Goal: Task Accomplishment & Management: Manage account settings

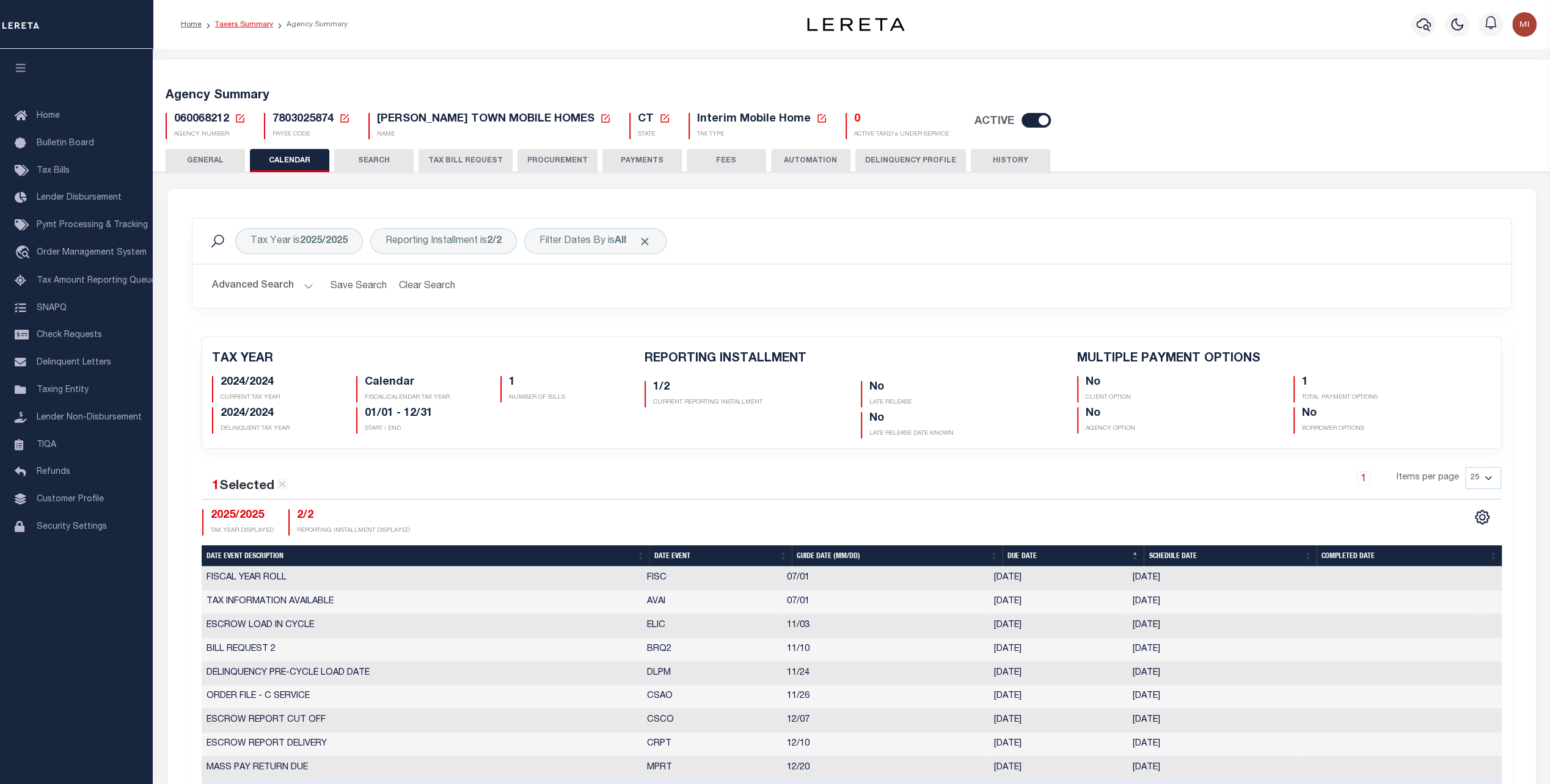
click at [234, 26] on link "Taxers Summary" at bounding box center [244, 23] width 58 height 7
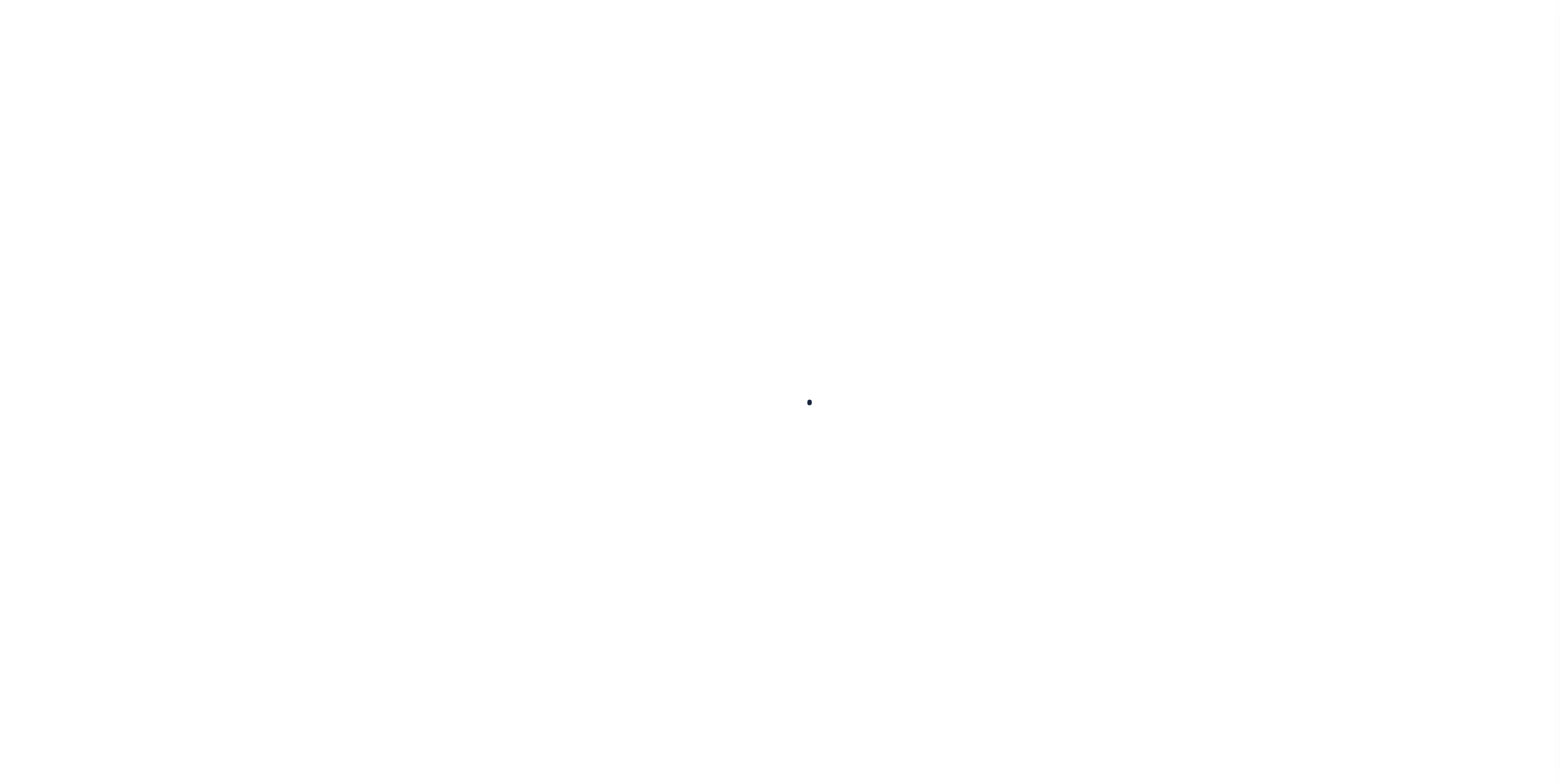
select select
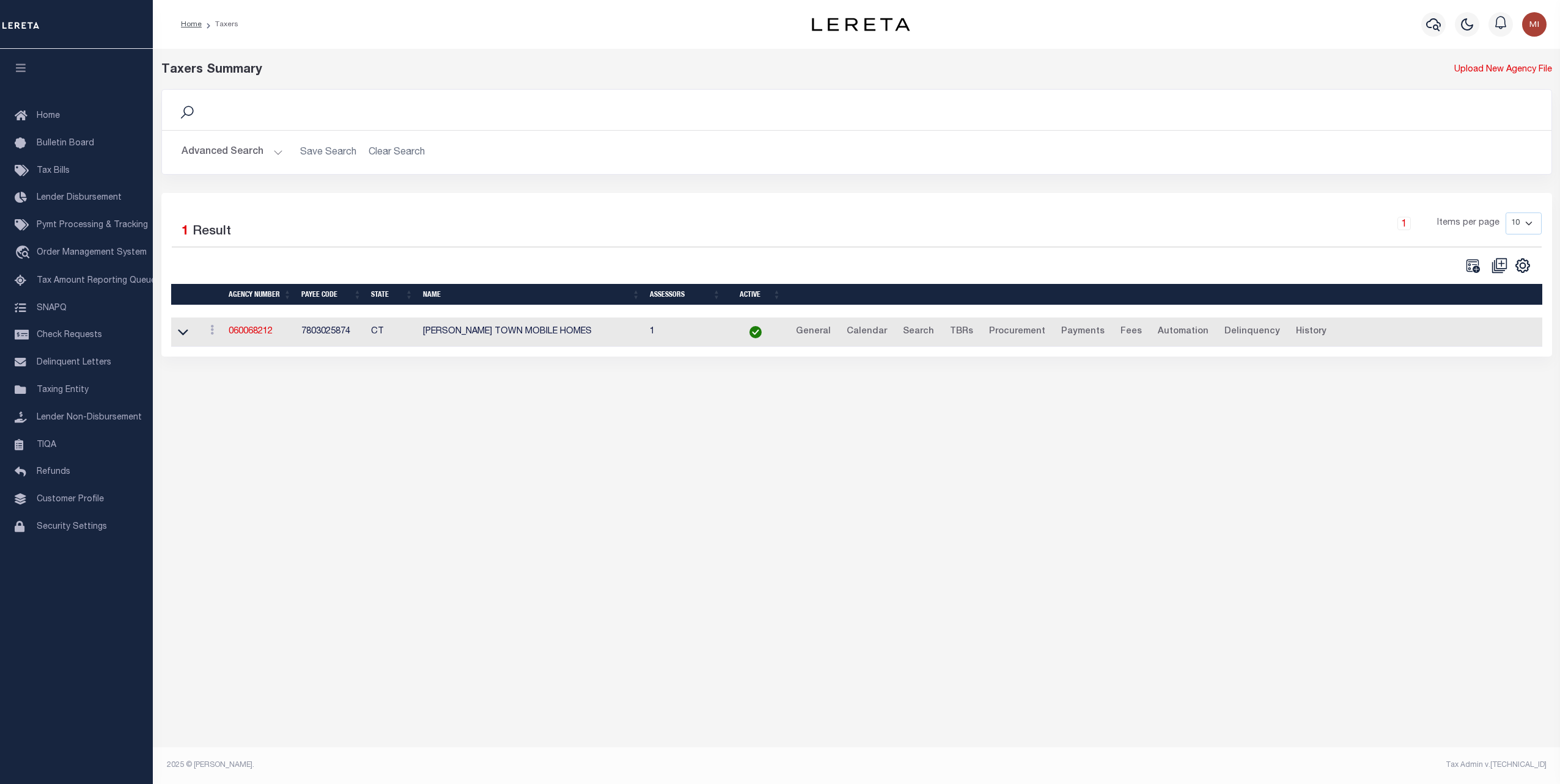
click at [264, 148] on button "Advanced Search" at bounding box center [232, 153] width 102 height 23
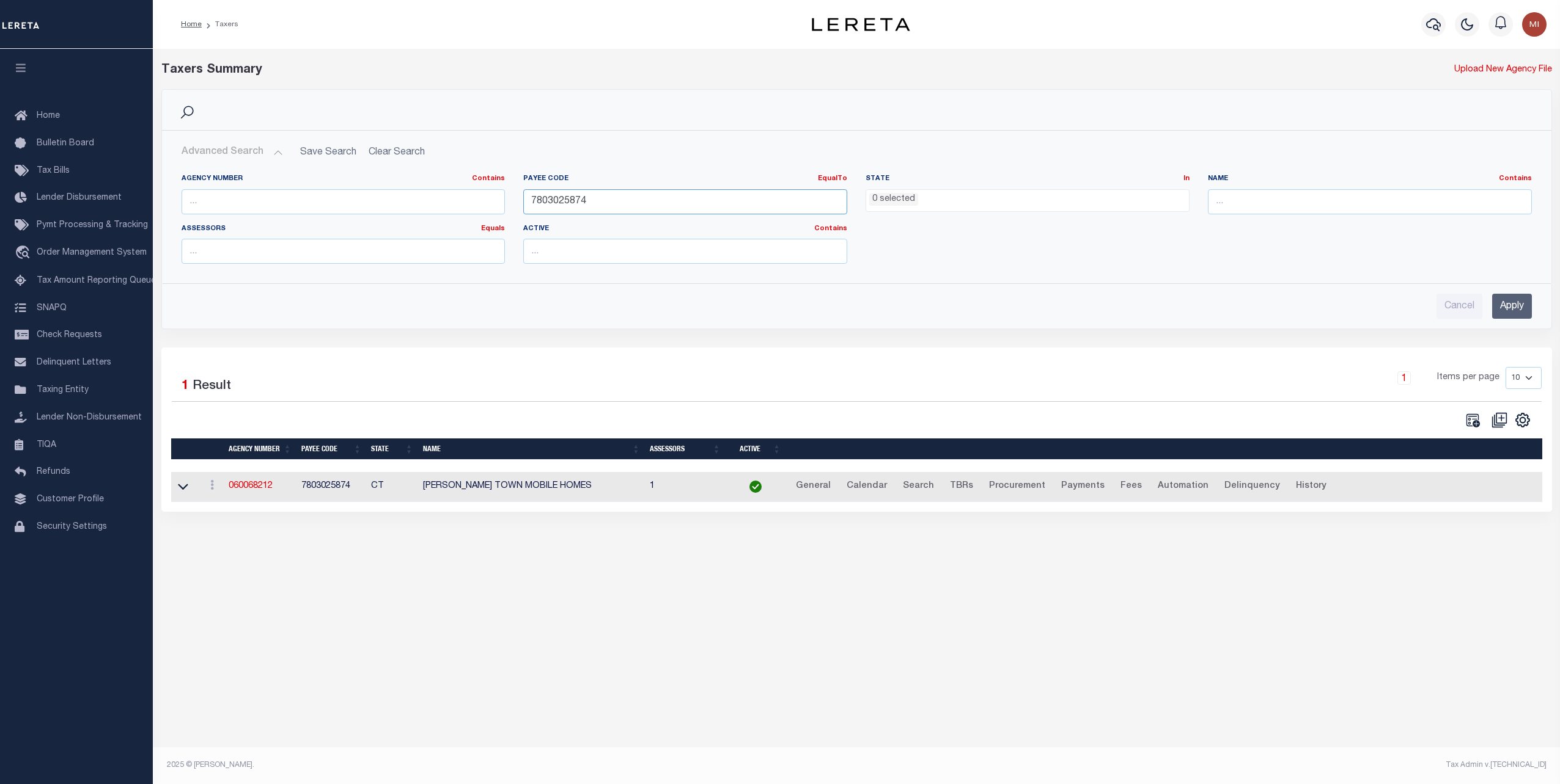
drag, startPoint x: 599, startPoint y: 203, endPoint x: 481, endPoint y: 194, distance: 118.3
click at [481, 194] on div "Agency Number Contains Contains Is Payee Code EqualTo Equals Is Not Equal To Is…" at bounding box center [856, 224] width 1368 height 100
click at [300, 206] on input "text" at bounding box center [343, 202] width 324 height 25
paste input "200010201"
type input "200010201"
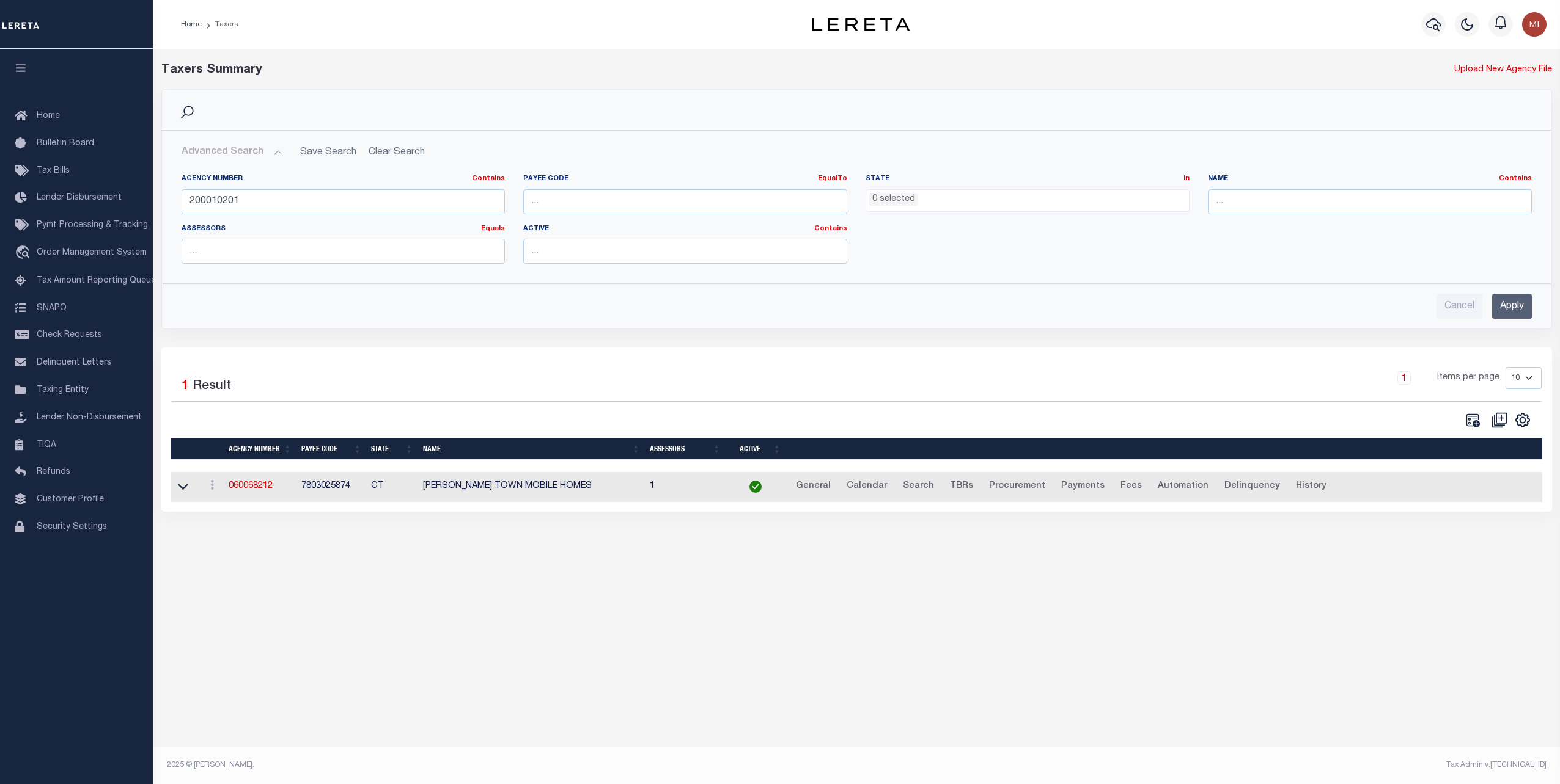
click at [1500, 300] on input "Apply" at bounding box center [1511, 306] width 40 height 25
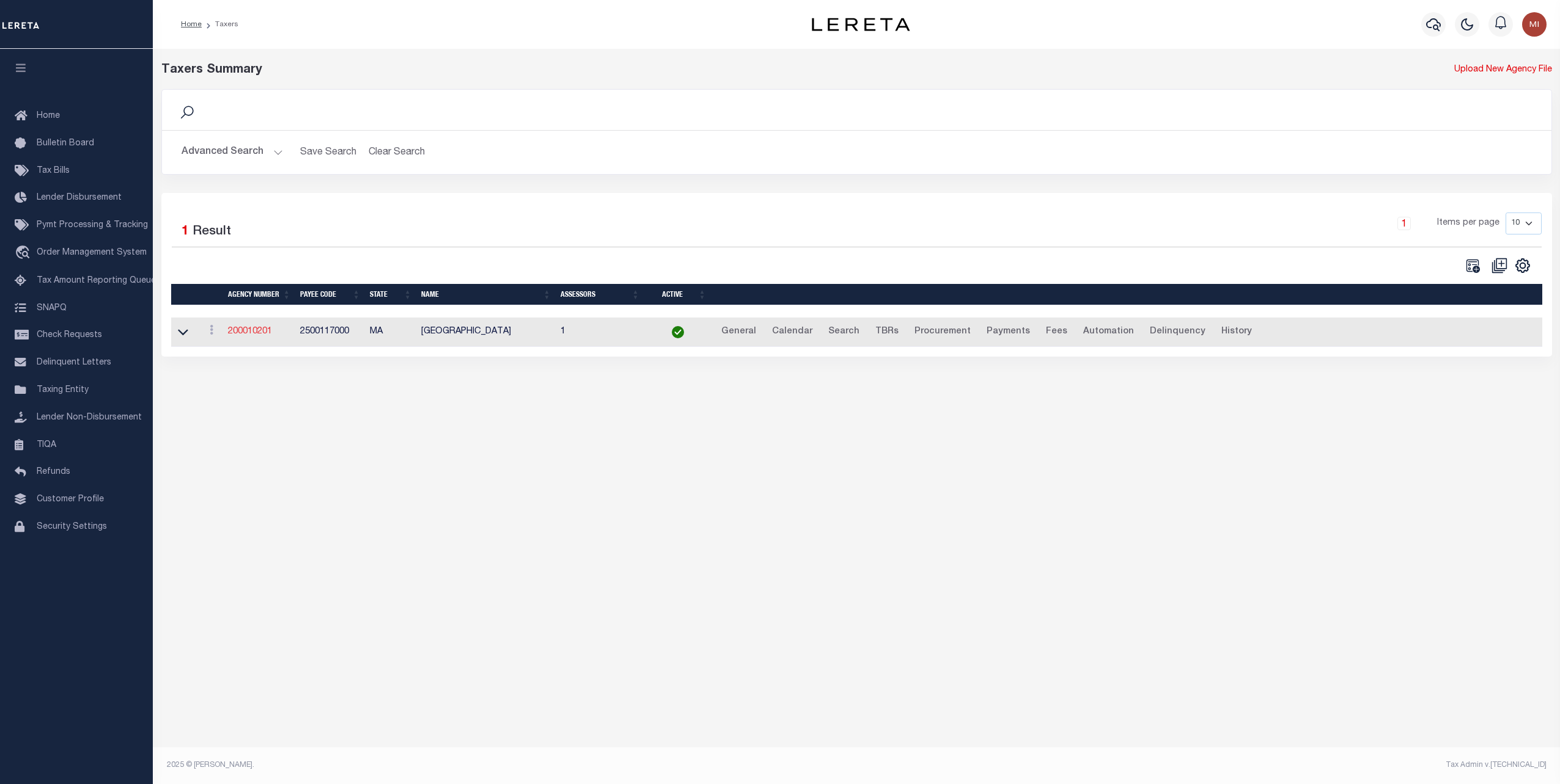
click at [250, 333] on link "200010201" at bounding box center [250, 332] width 44 height 9
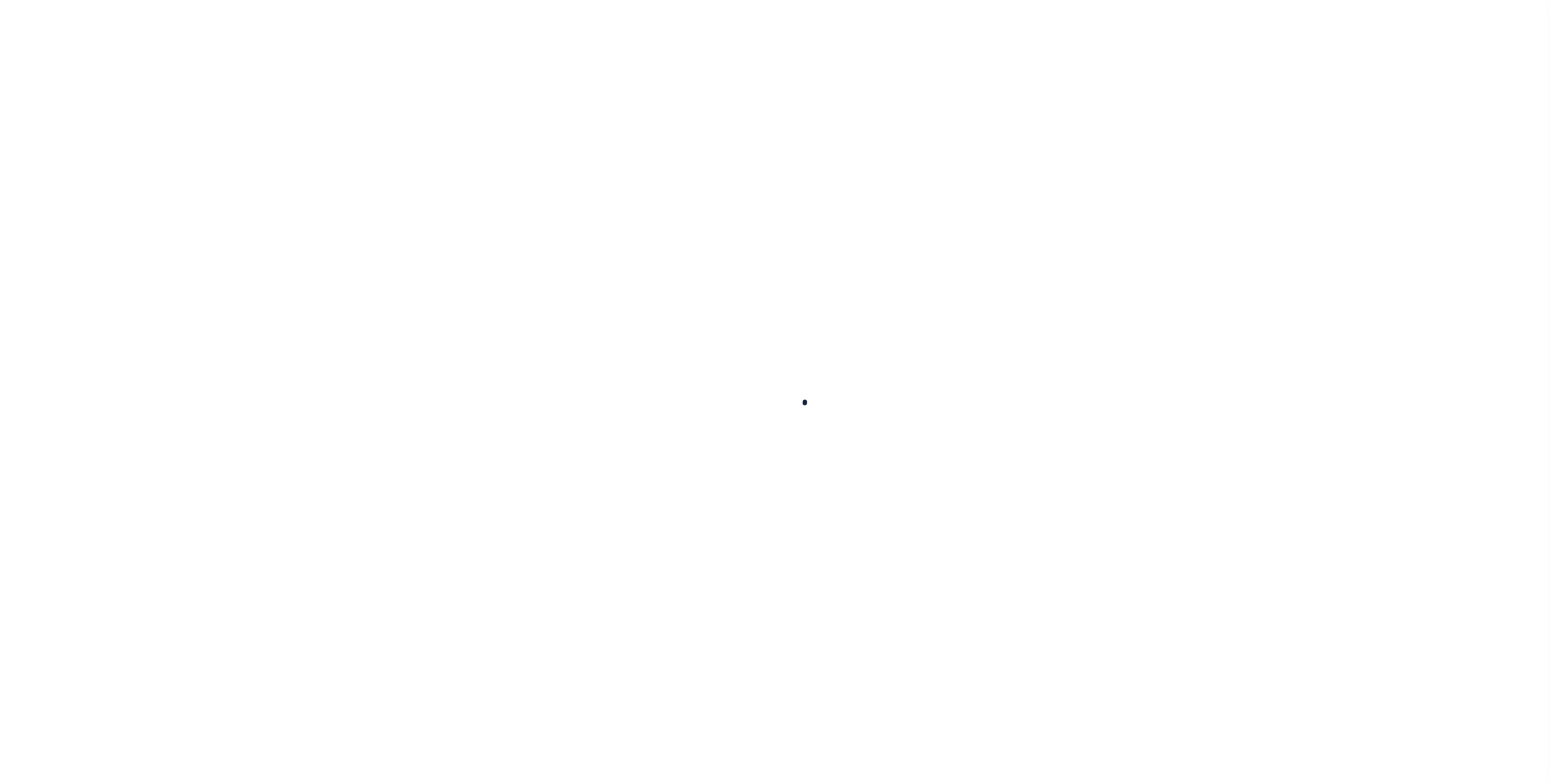
select select
checkbox input "false"
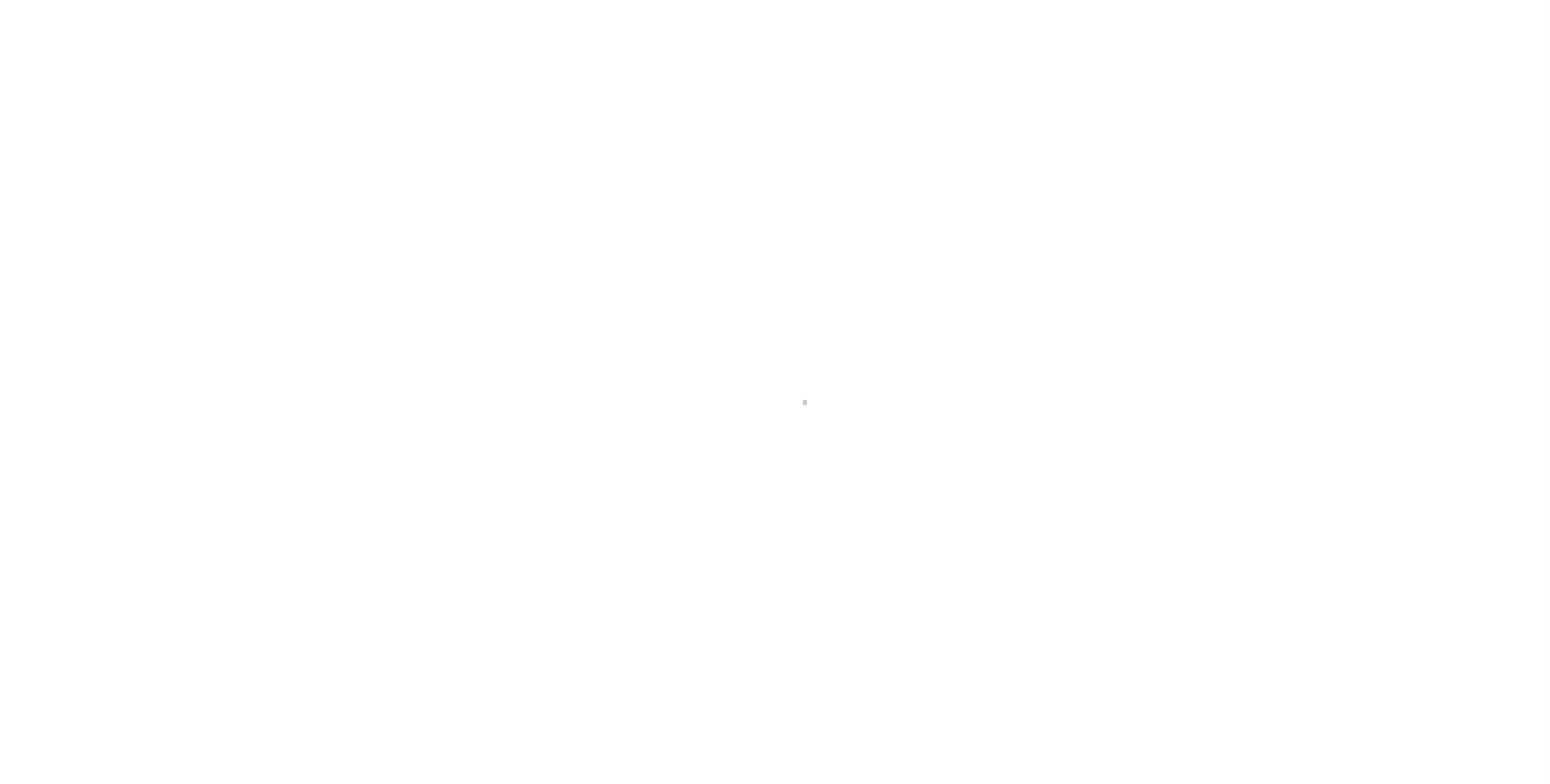
checkbox input "false"
checkbox input "true"
type input "2500117000"
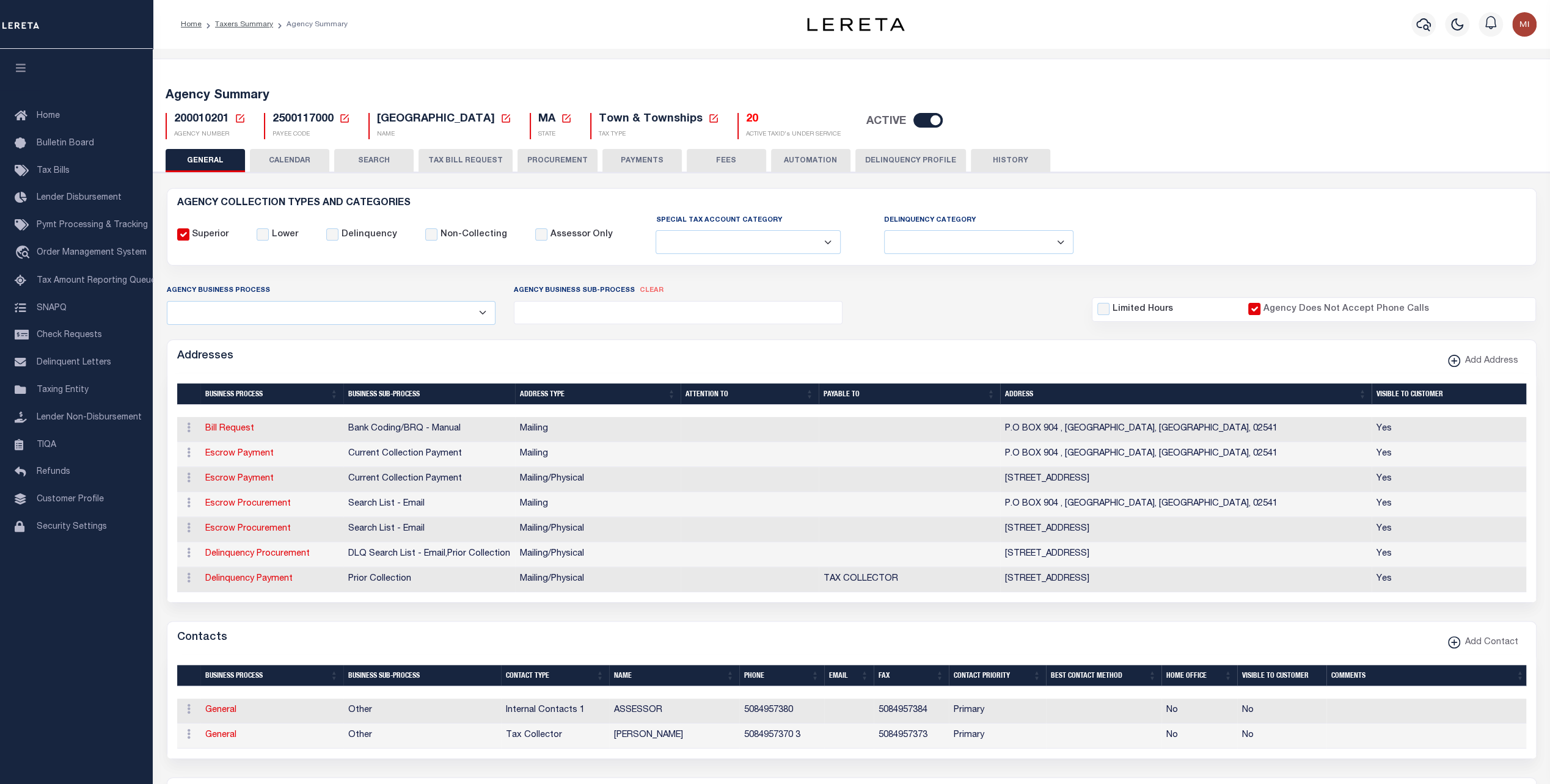
click at [284, 166] on button "CALENDAR" at bounding box center [289, 161] width 79 height 23
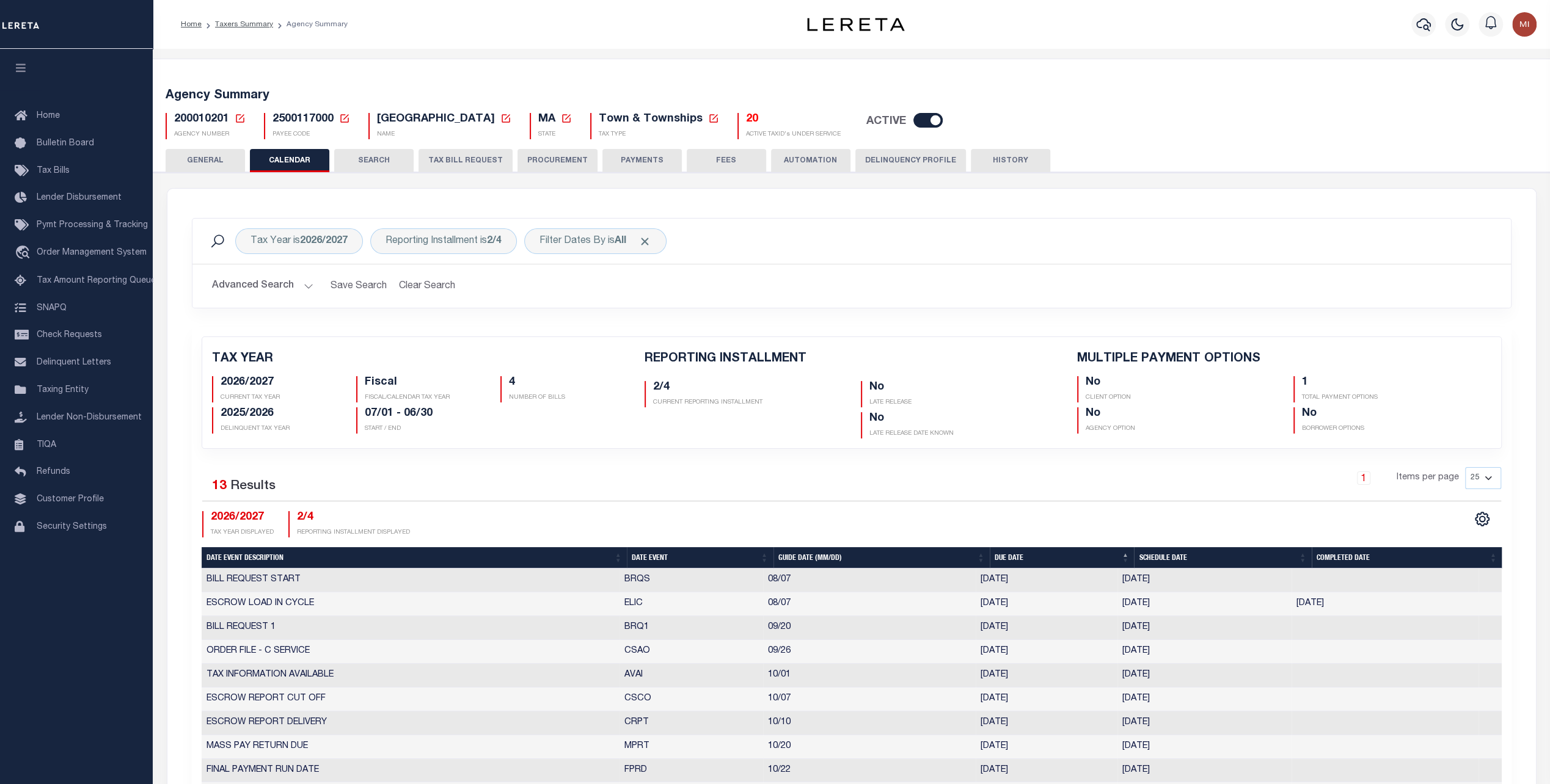
checkbox input "false"
type input "1"
click at [482, 240] on div "Reporting Installment is 2/4" at bounding box center [444, 241] width 147 height 25
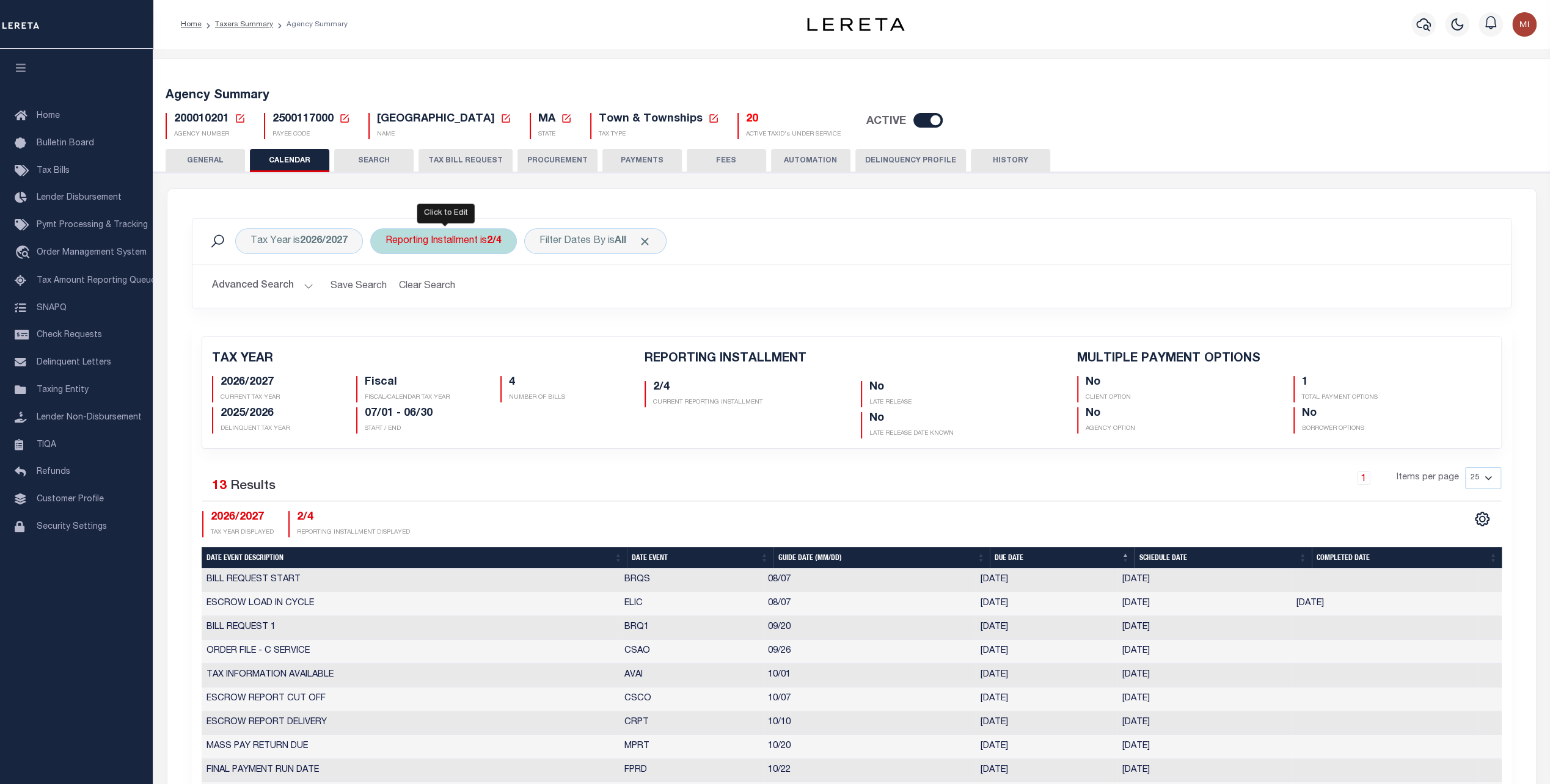
select select "2/4"
click at [472, 309] on select "1/4 2/4 3/4 4/4" at bounding box center [475, 301] width 179 height 23
click at [177, 285] on div "Tax Year is 2026/2027 Reporting Installment is 2/4 Is Contains 1/4 2/4 3/4 4/4 …" at bounding box center [852, 553] width 1369 height 728
click at [477, 240] on div "Reporting Installment is 2/4 Is Contains 1/4 2/4 3/4 4/4 Cancel Apply" at bounding box center [444, 241] width 147 height 25
click at [458, 301] on select "1/4 2/4 3/4 4/4" at bounding box center [475, 301] width 179 height 23
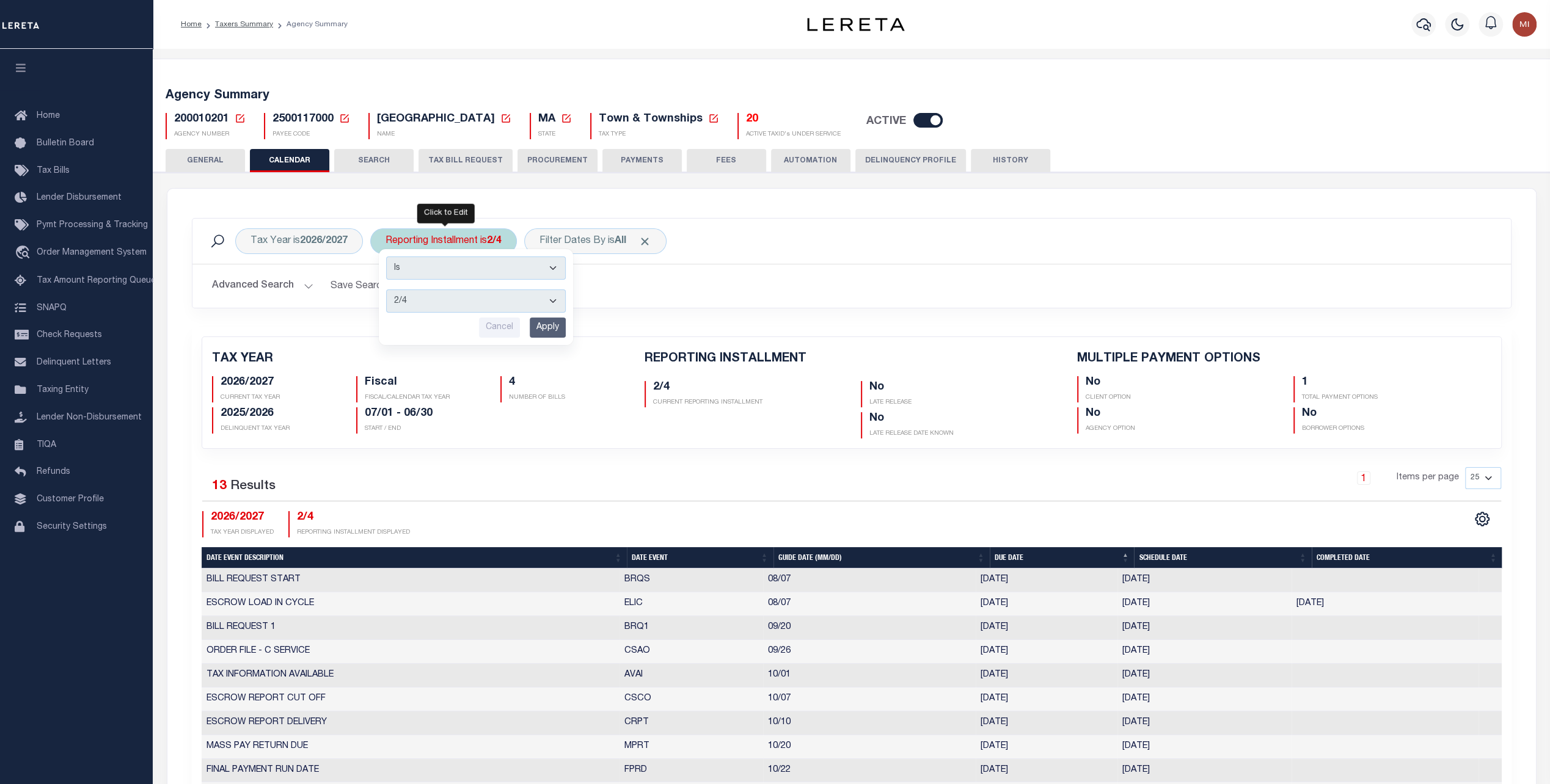
select select "4/4"
click at [386, 290] on select "1/4 2/4 3/4 4/4" at bounding box center [475, 301] width 179 height 23
click at [547, 325] on input "Apply" at bounding box center [547, 328] width 36 height 21
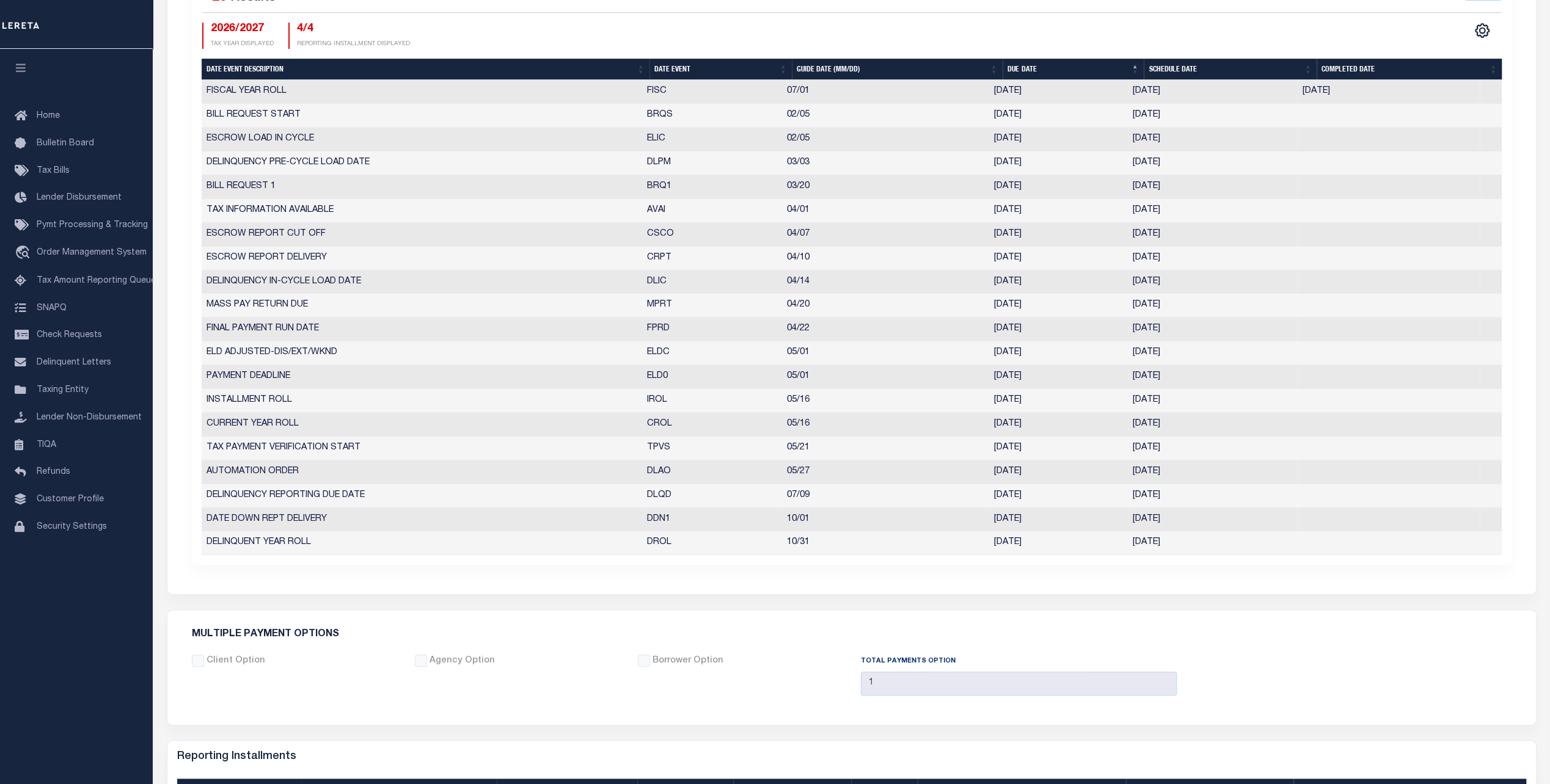
scroll to position [428, 0]
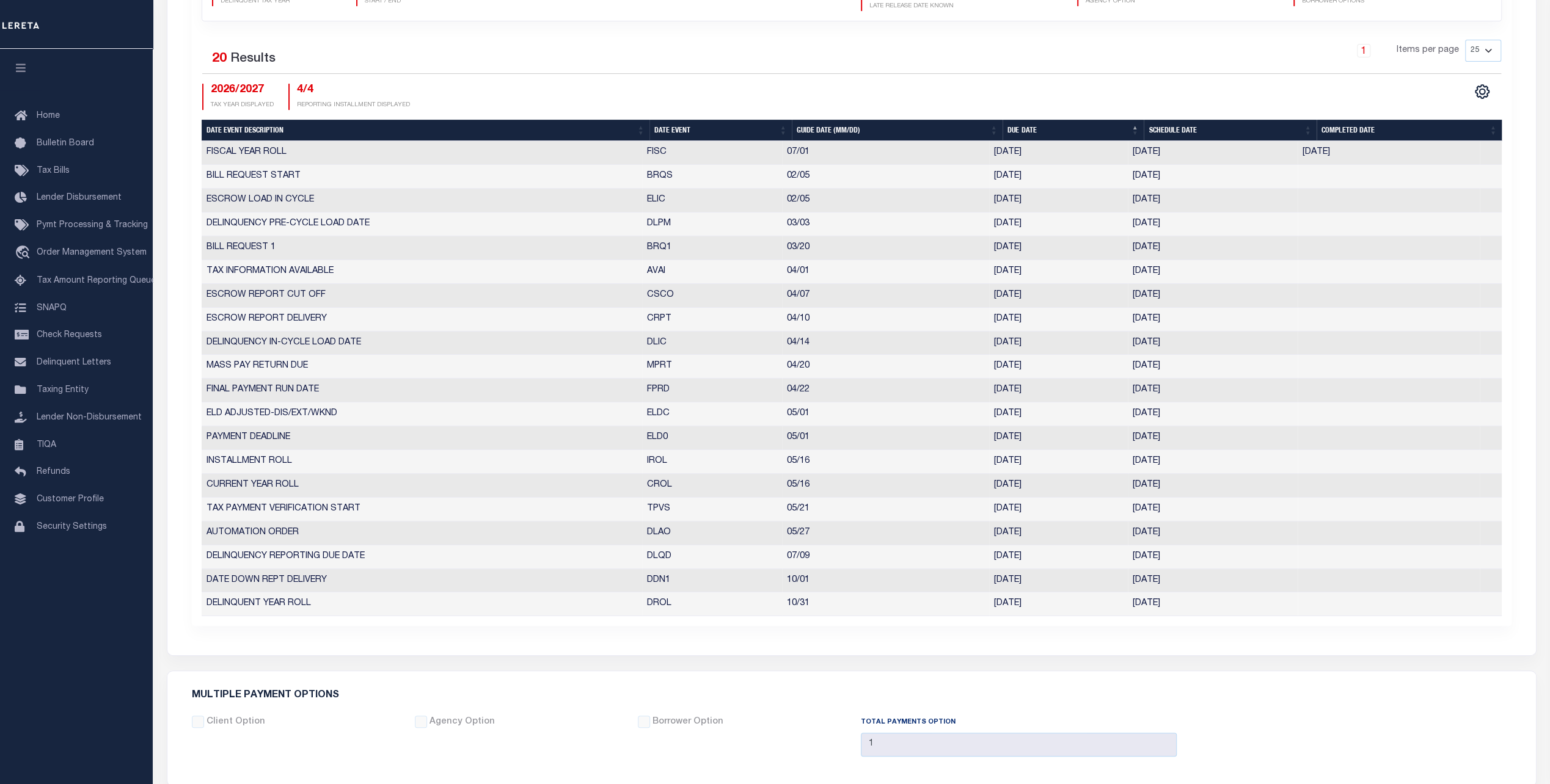
click at [648, 480] on td "CROL" at bounding box center [712, 485] width 140 height 23
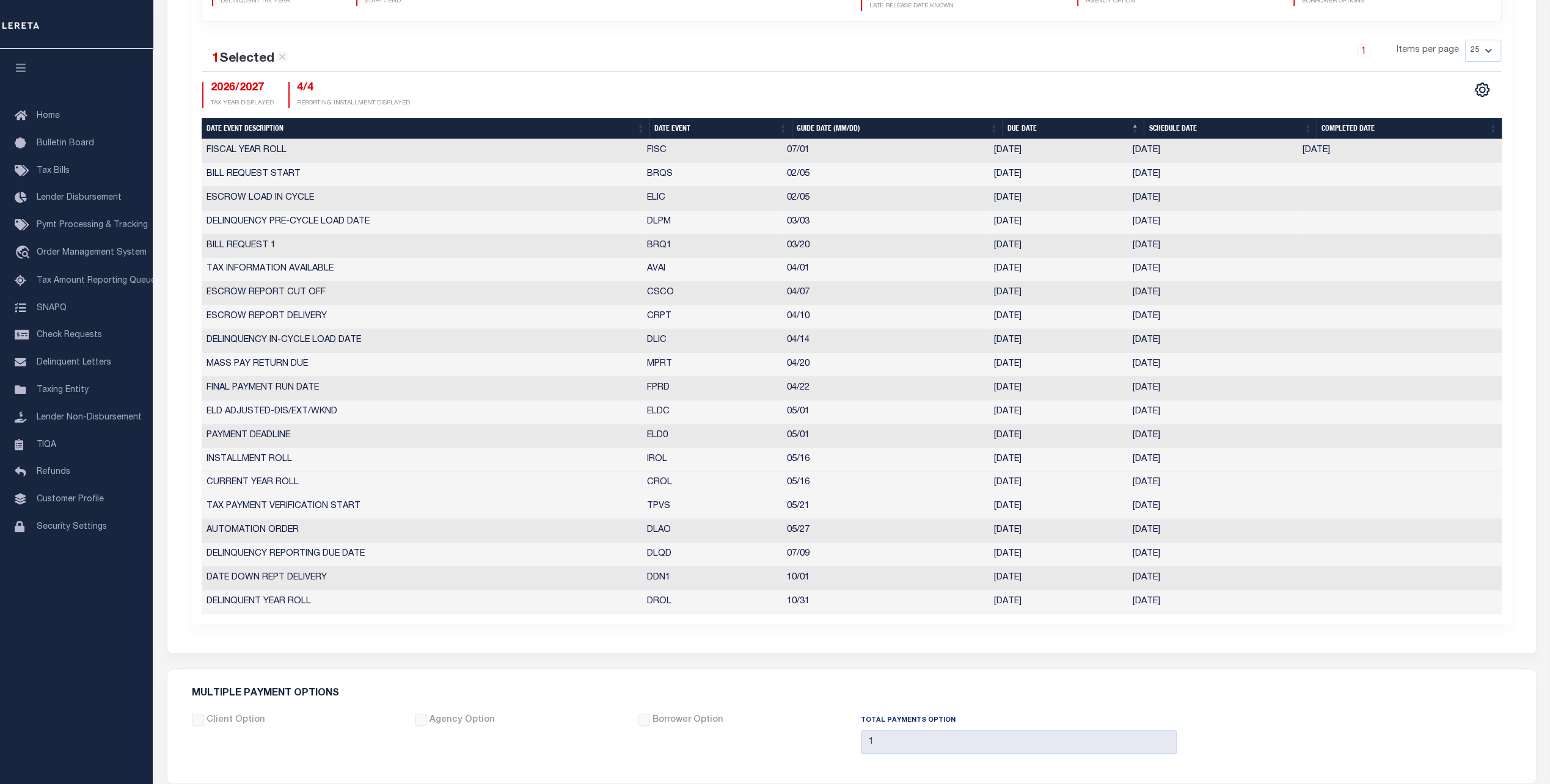
drag, startPoint x: 643, startPoint y: 478, endPoint x: 1061, endPoint y: 480, distance: 418.0
click at [1061, 480] on tr "CURRENT YEAR ROLL CROL 05/16 05/15/2026 05/15/2026 5418811" at bounding box center [852, 484] width 1300 height 23
drag, startPoint x: 631, startPoint y: 198, endPoint x: 852, endPoint y: 209, distance: 221.3
click at [852, 209] on tbody "FISCAL YEAR ROLL FISC 07/01 07/01/2025 07/01/2025 09/11/2025 1431928 BILL REQUE…" at bounding box center [852, 377] width 1300 height 476
drag, startPoint x: 852, startPoint y: 209, endPoint x: 839, endPoint y: 212, distance: 13.3
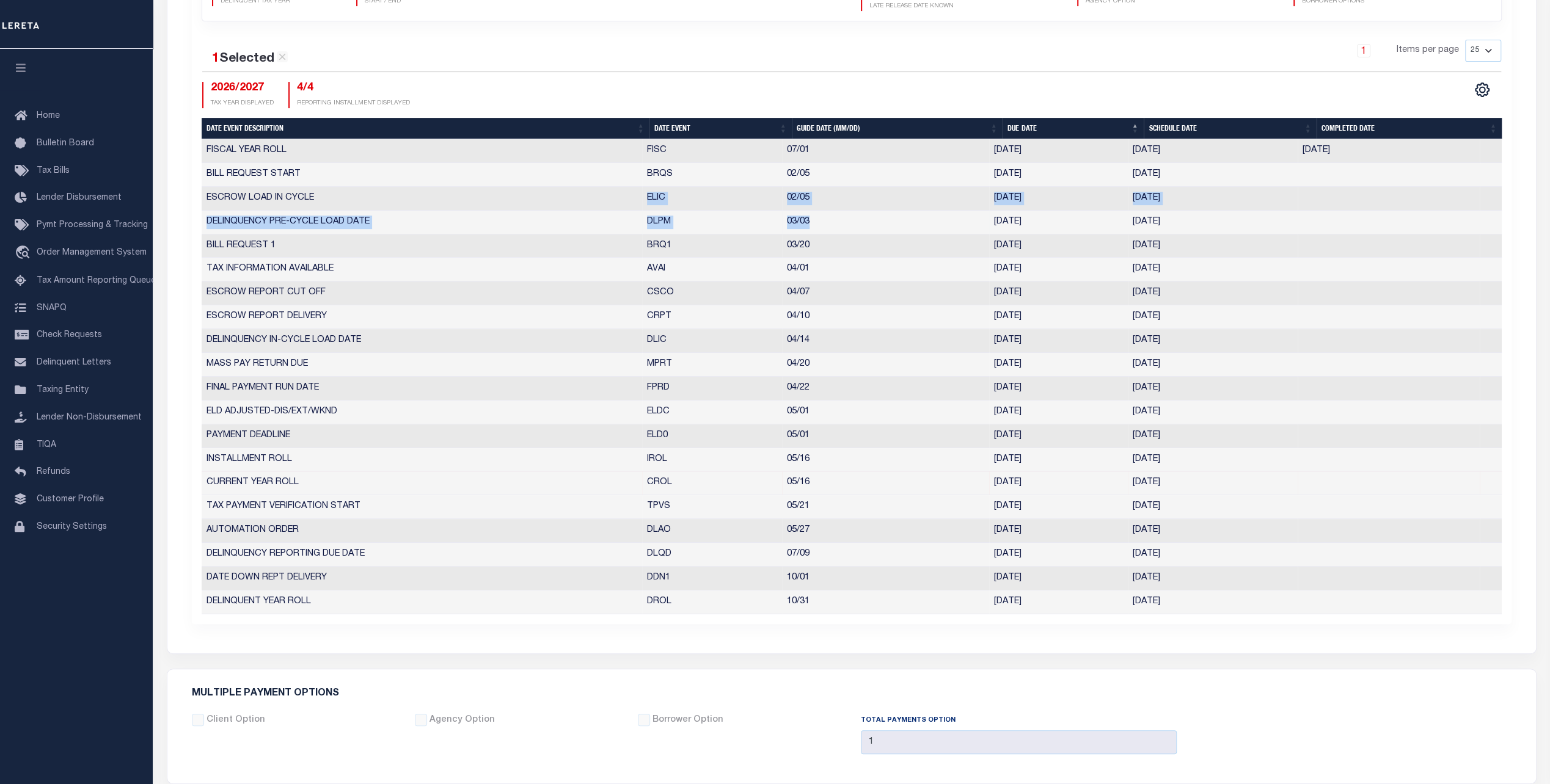
click at [839, 212] on td "03/03" at bounding box center [886, 222] width 208 height 23
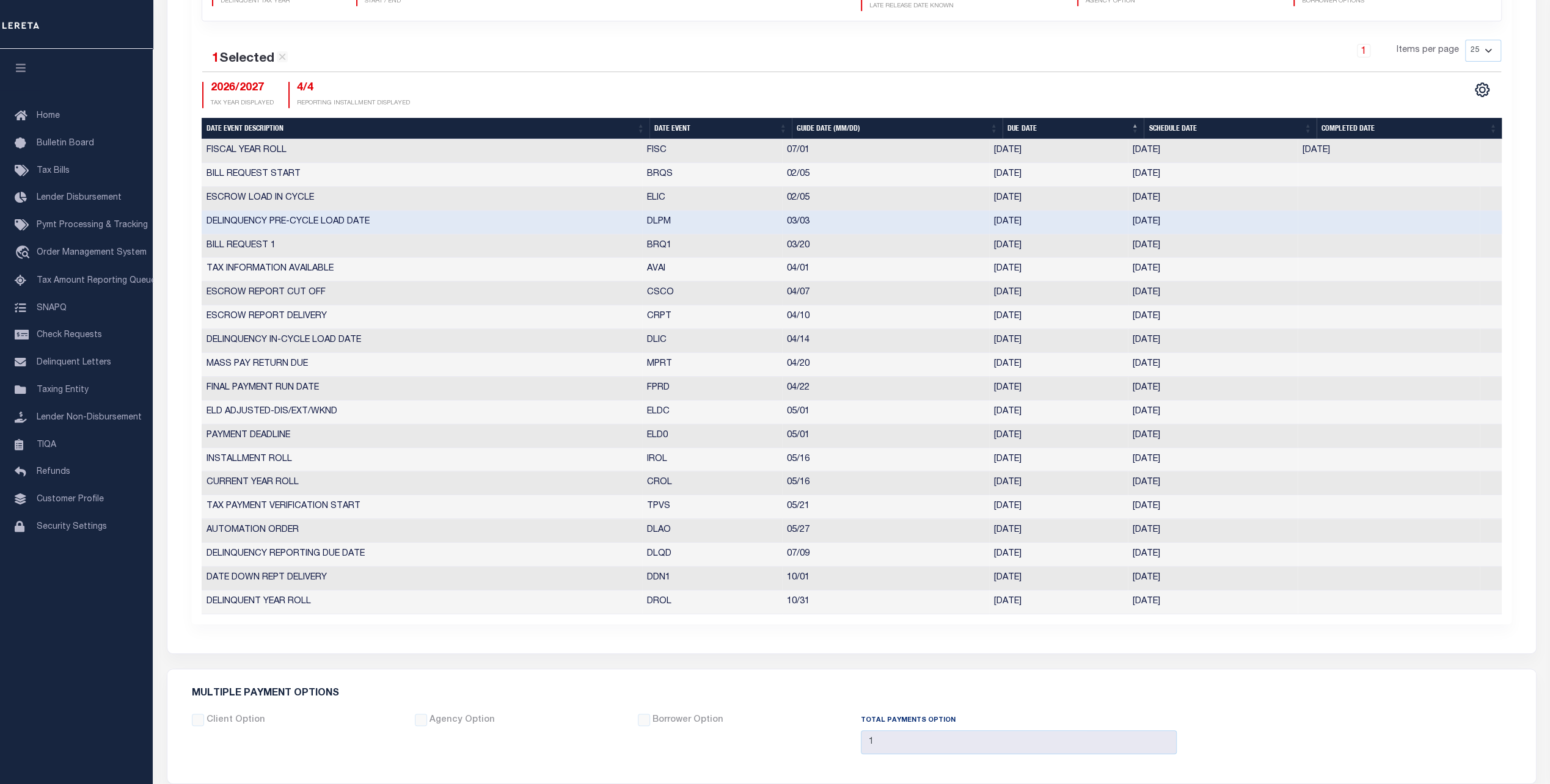
click at [694, 291] on td "CSCO" at bounding box center [712, 294] width 140 height 23
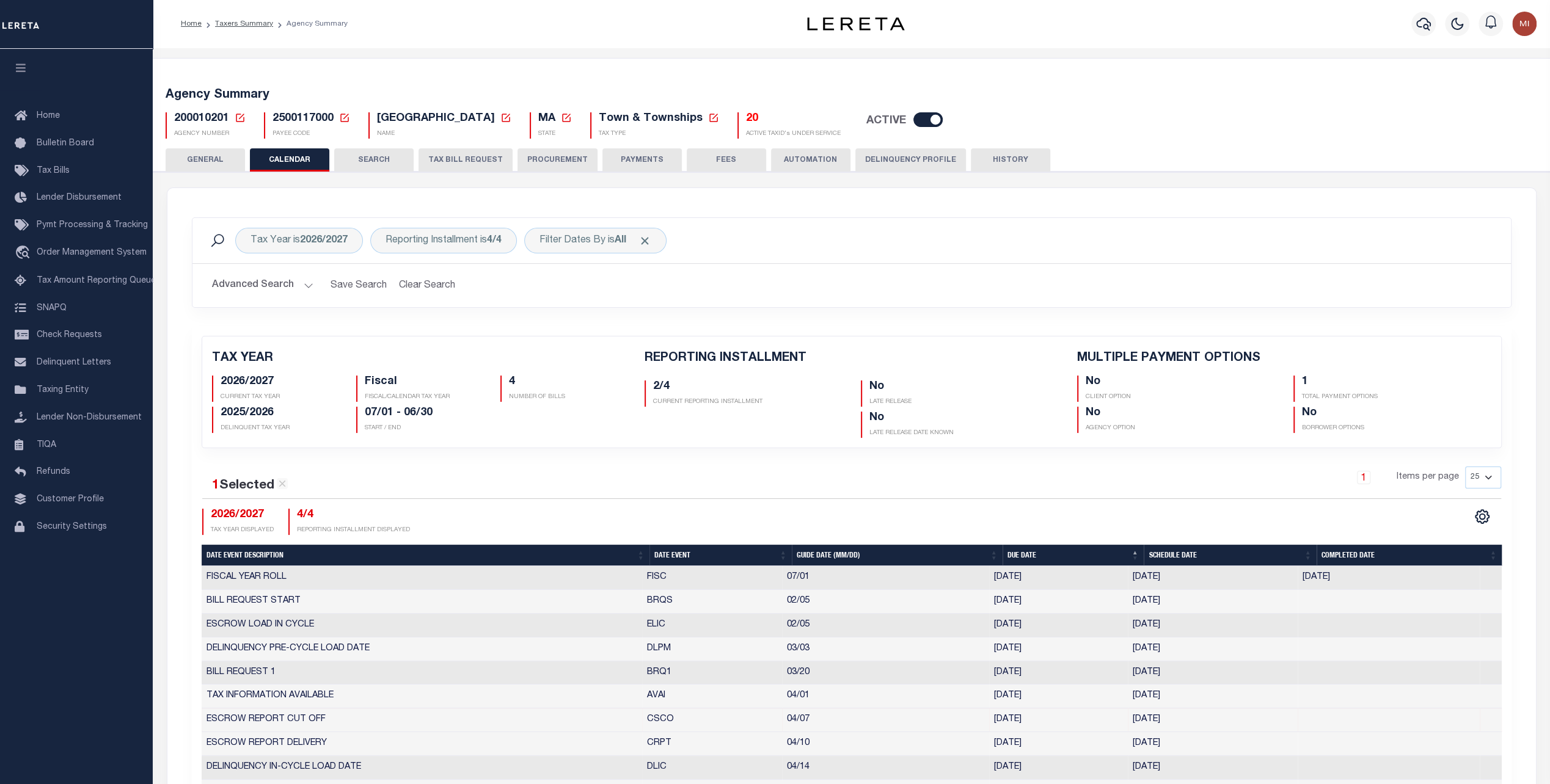
scroll to position [0, 0]
click at [474, 242] on div "Reporting Installment is 4/4" at bounding box center [444, 241] width 147 height 25
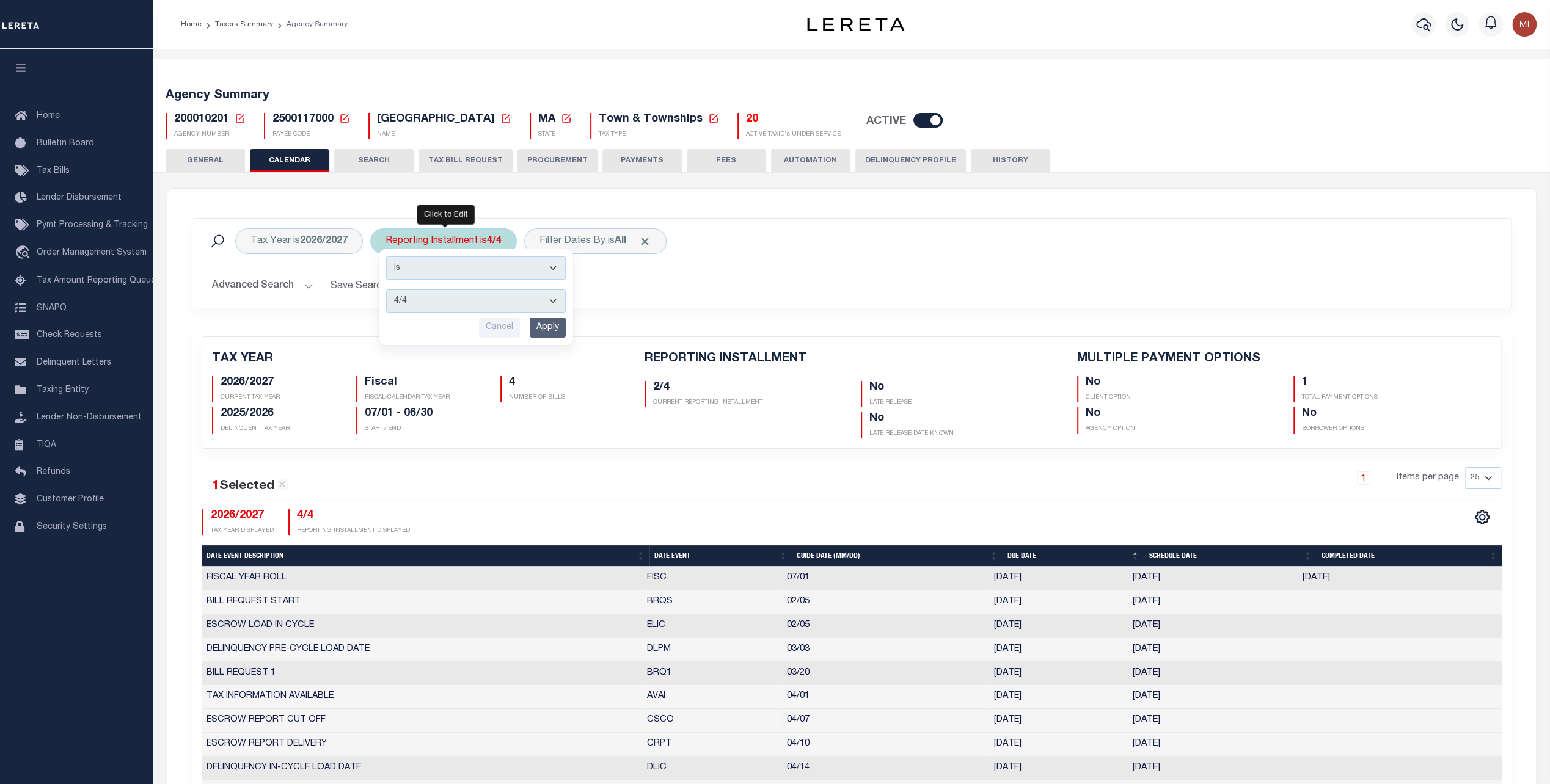
click at [445, 295] on select "1/4 2/4 3/4 4/4" at bounding box center [475, 301] width 179 height 23
select select "1/4"
click at [386, 290] on select "1/4 2/4 3/4 4/4" at bounding box center [475, 301] width 179 height 23
click at [553, 329] on input "Apply" at bounding box center [547, 328] width 36 height 21
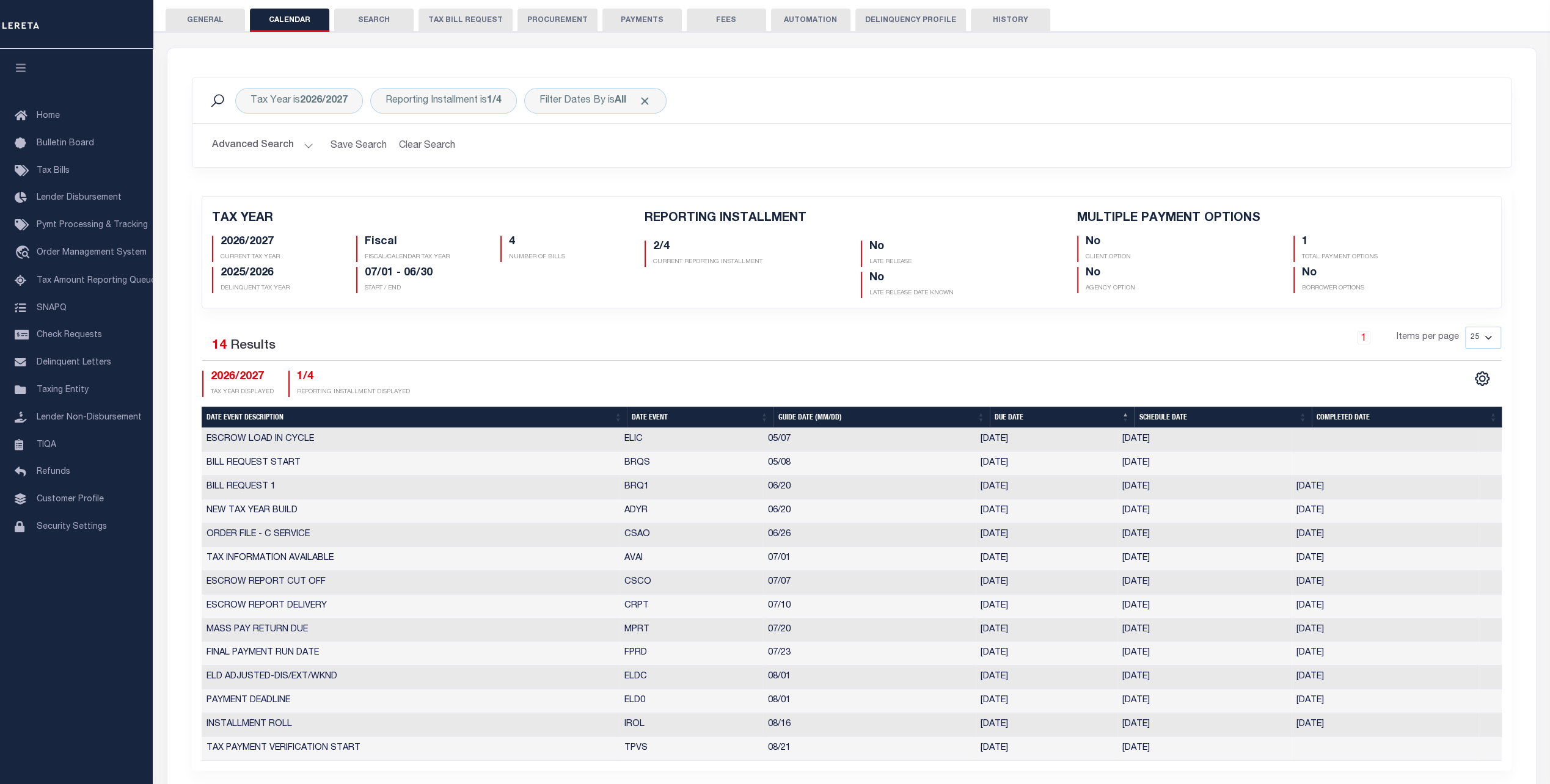
scroll to position [183, 0]
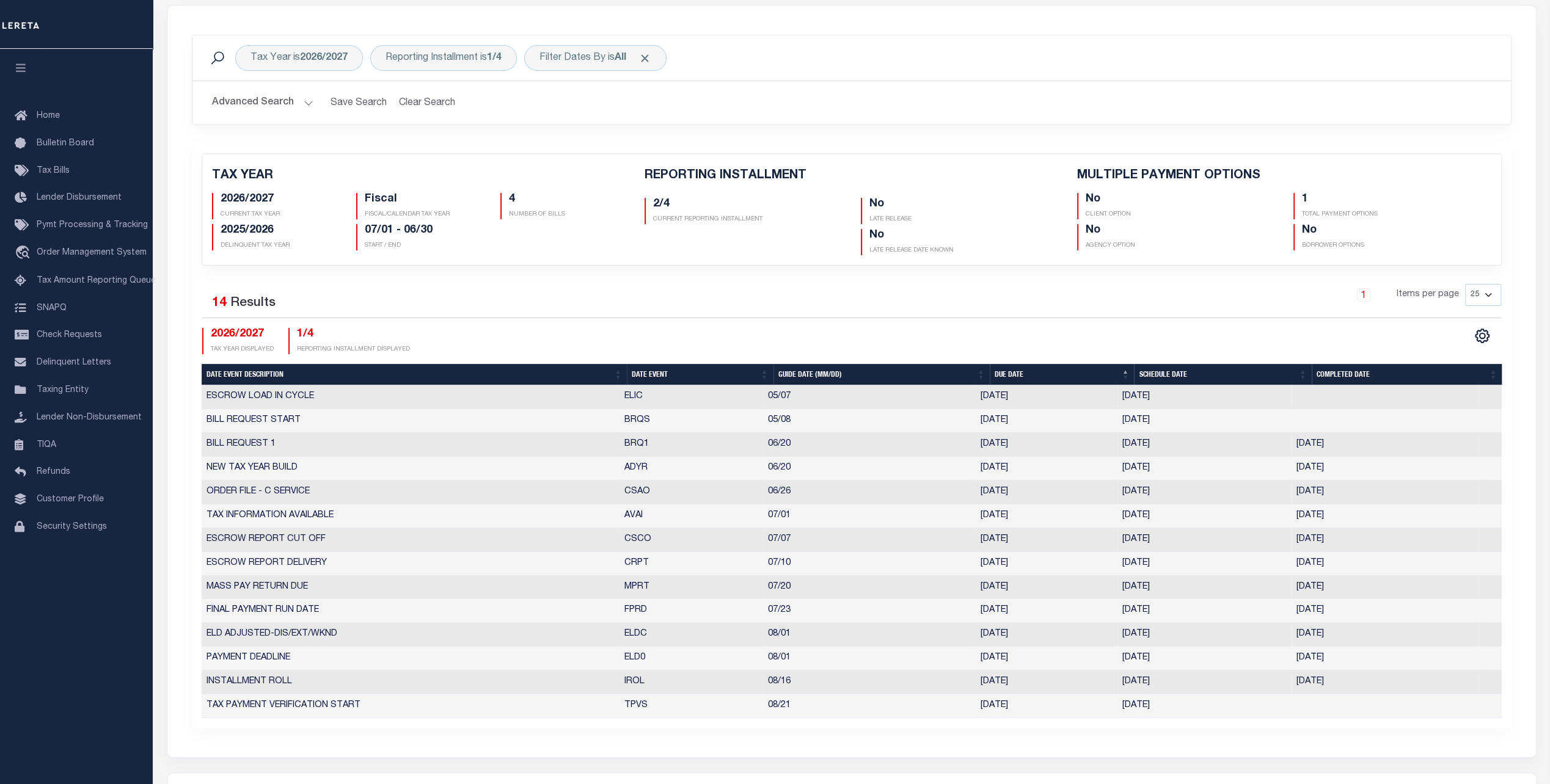
click at [162, 523] on div "AGENCY COLLECTION TYPES AND CATEGORIES Superior Lower Delinquency Non-Collectin…" at bounding box center [852, 573] width 1402 height 1168
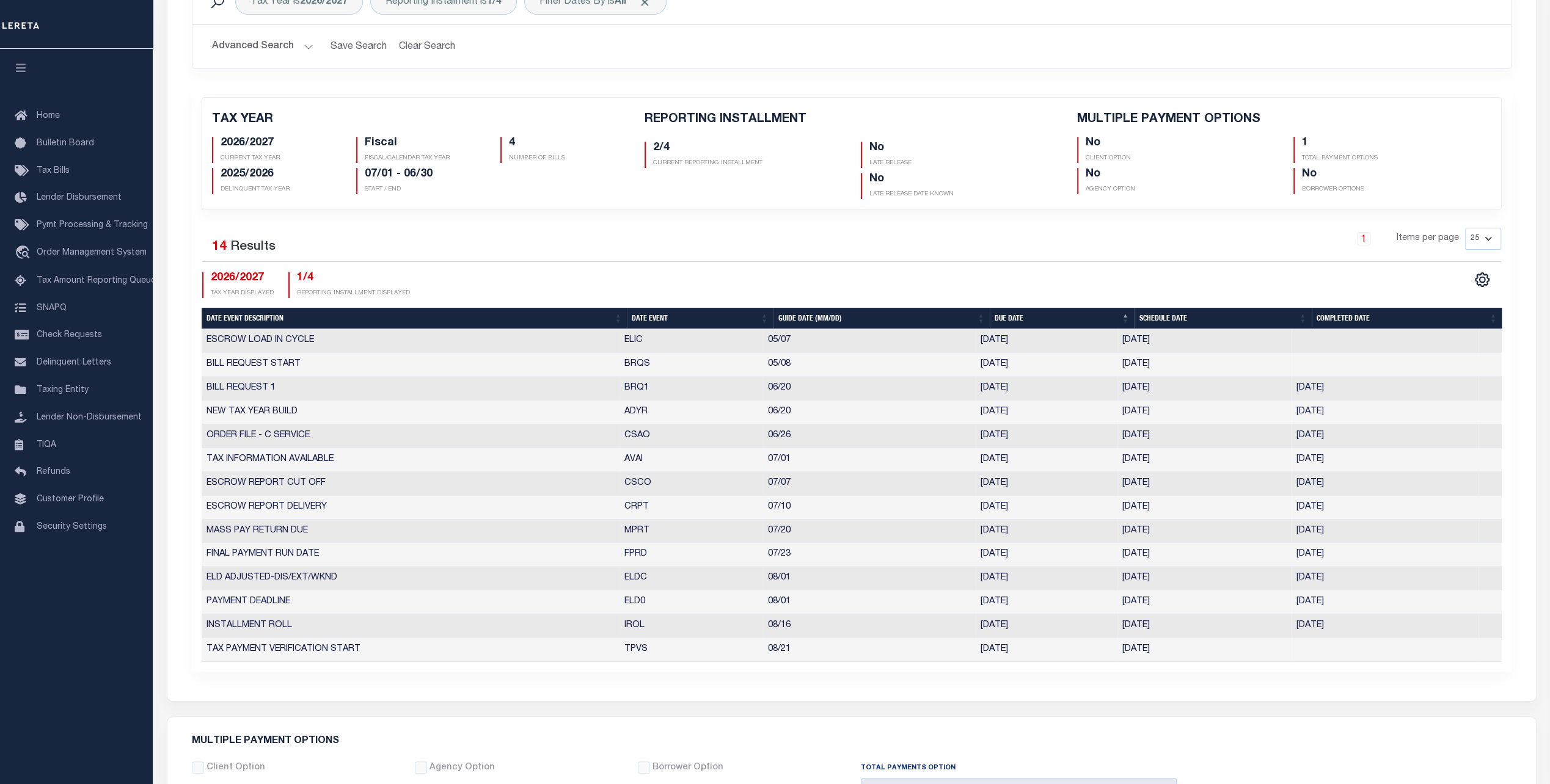
scroll to position [245, 0]
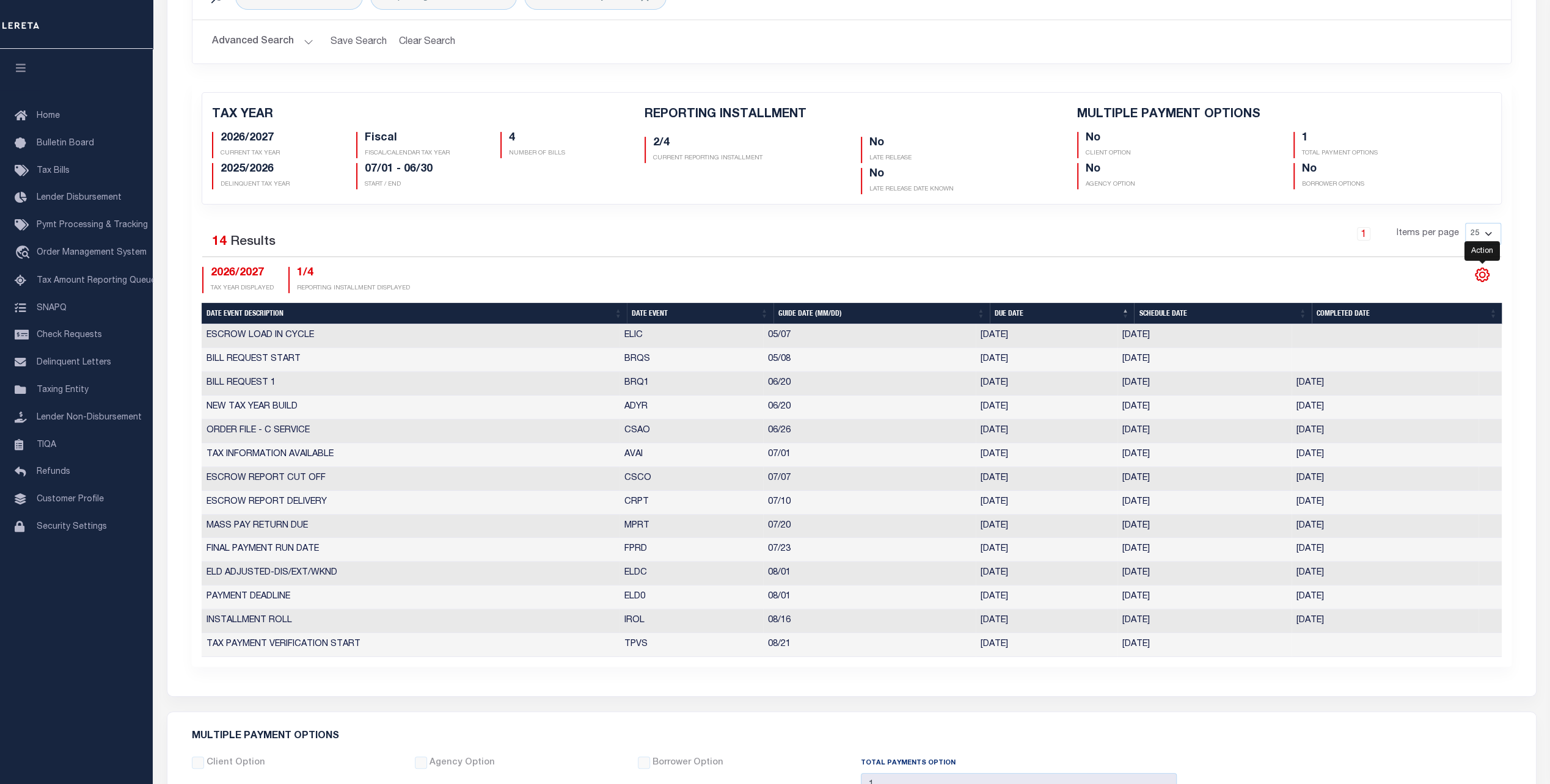
click at [1481, 280] on icon "" at bounding box center [1482, 276] width 14 height 14
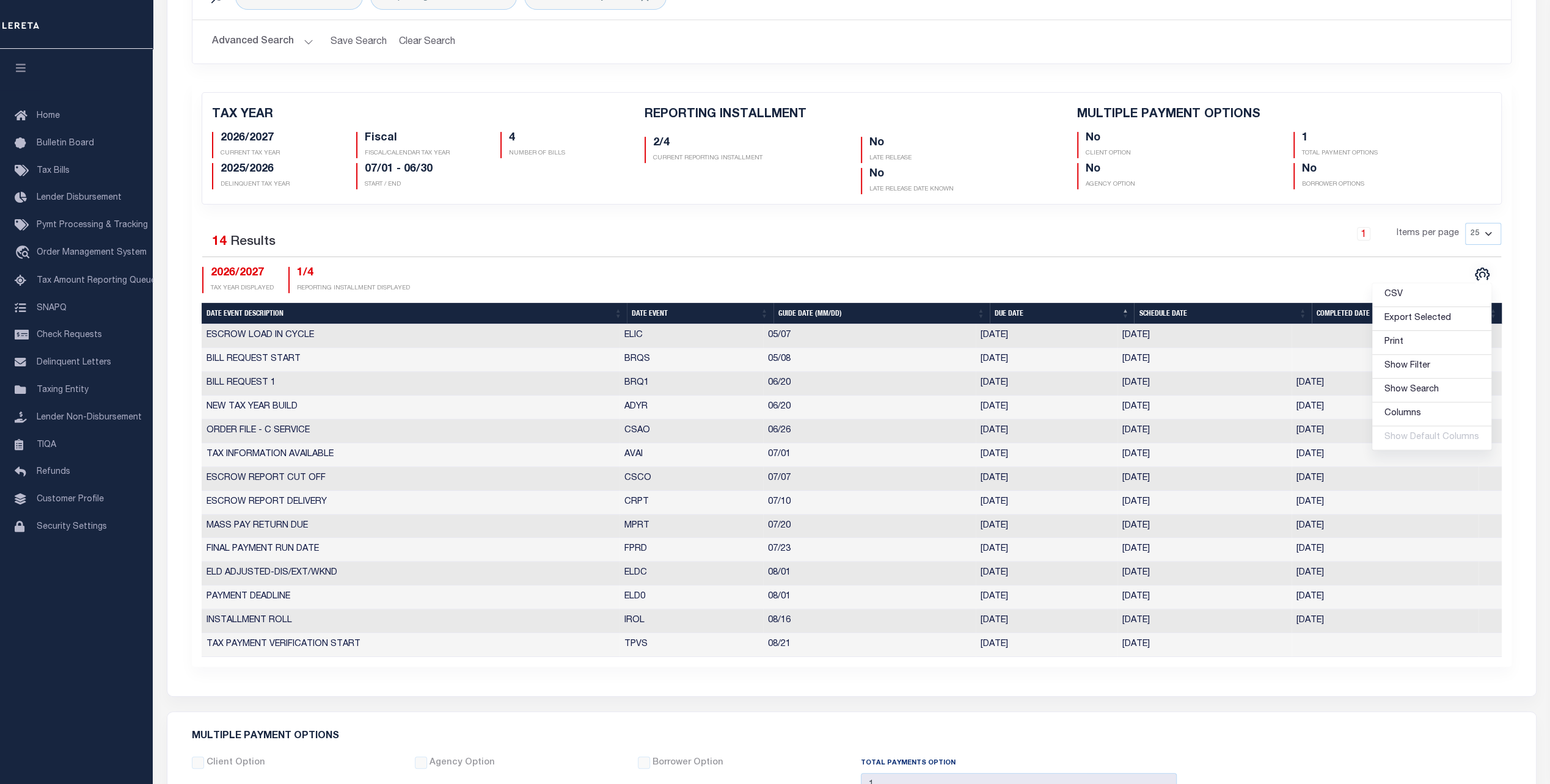
click at [750, 223] on div "1 Items per page 25 50 125 150 175 200" at bounding box center [1016, 239] width 969 height 31
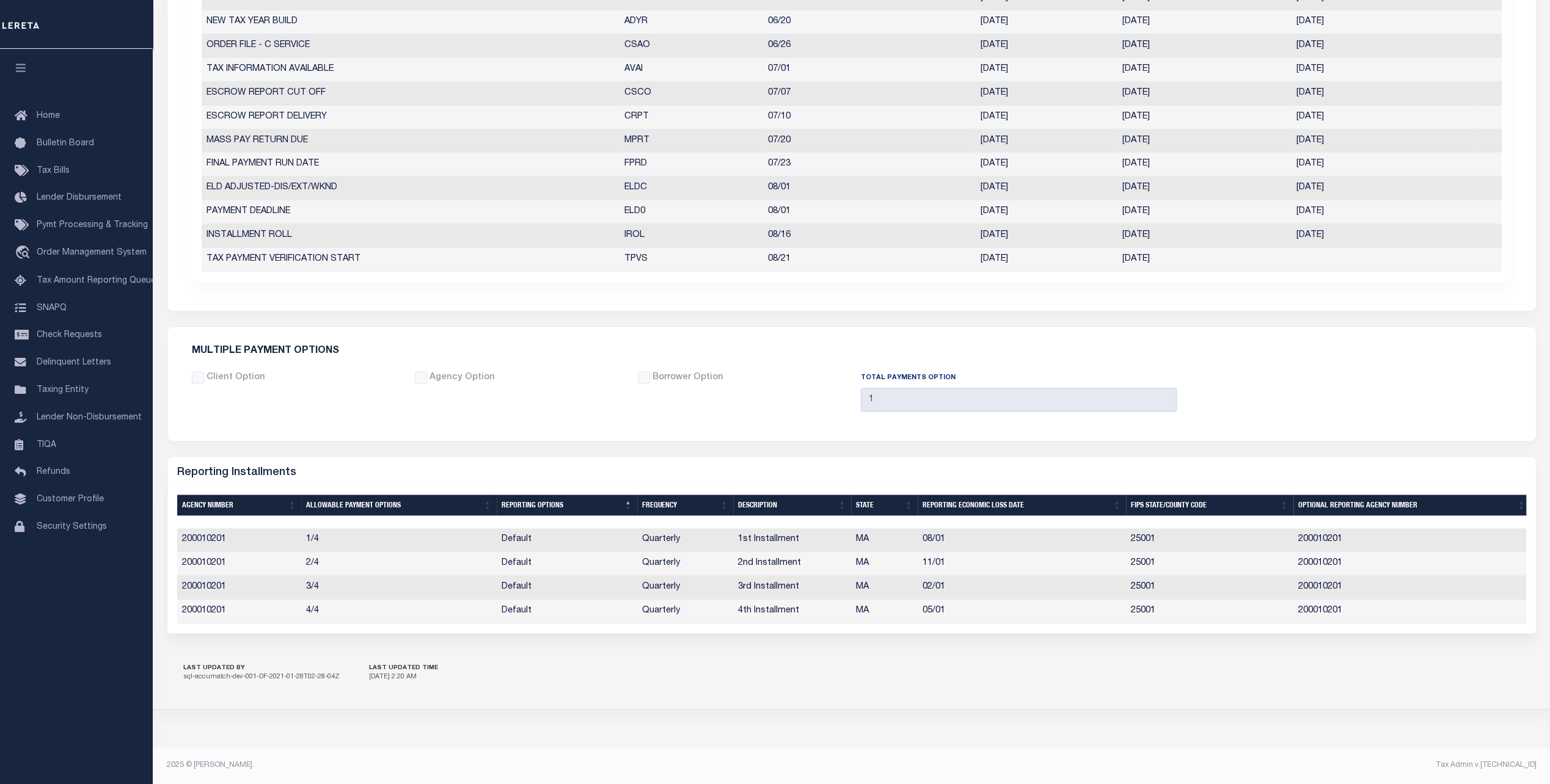
scroll to position [264, 0]
